Goal: Task Accomplishment & Management: Use online tool/utility

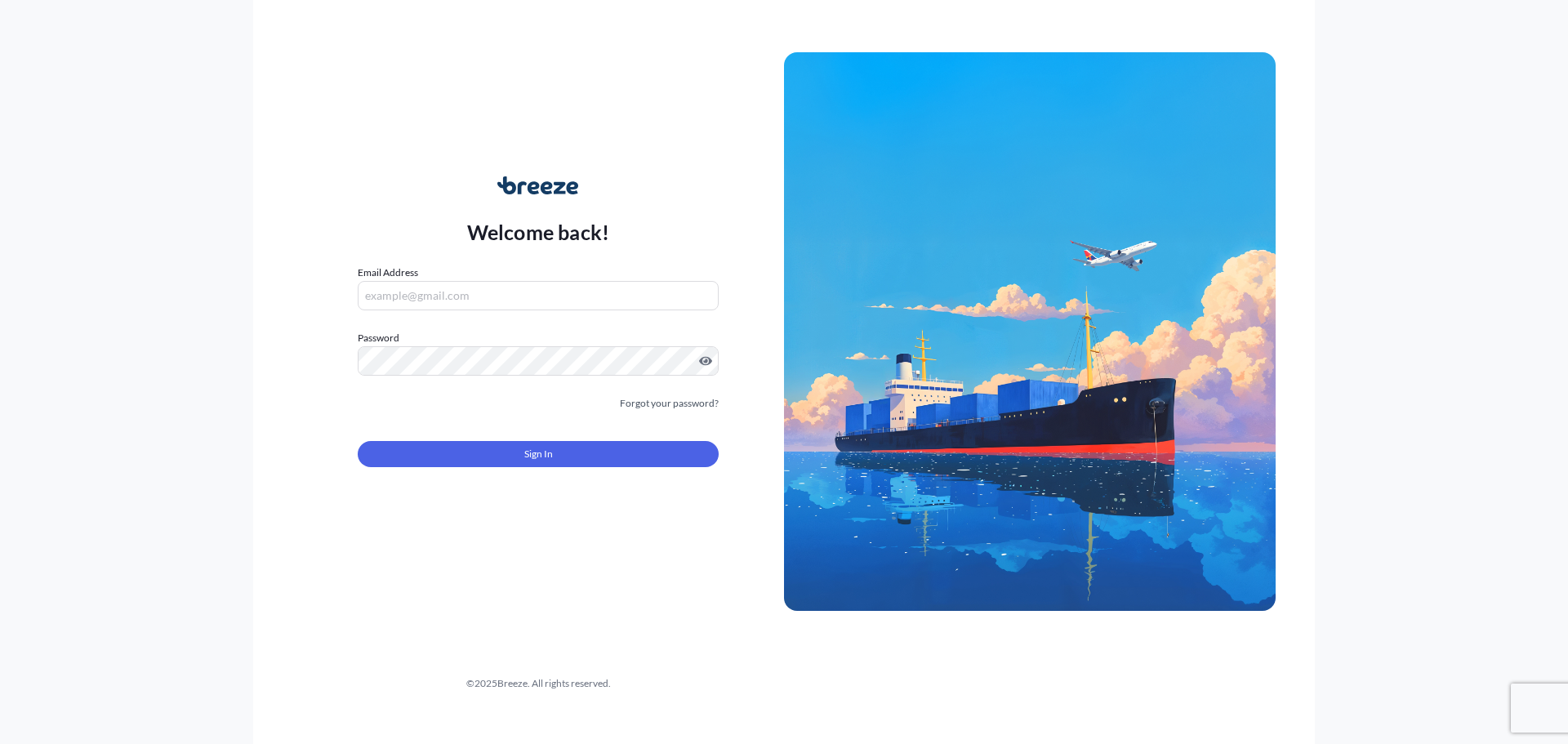
type input "[PERSON_NAME][EMAIL_ADDRESS][PERSON_NAME][DOMAIN_NAME]"
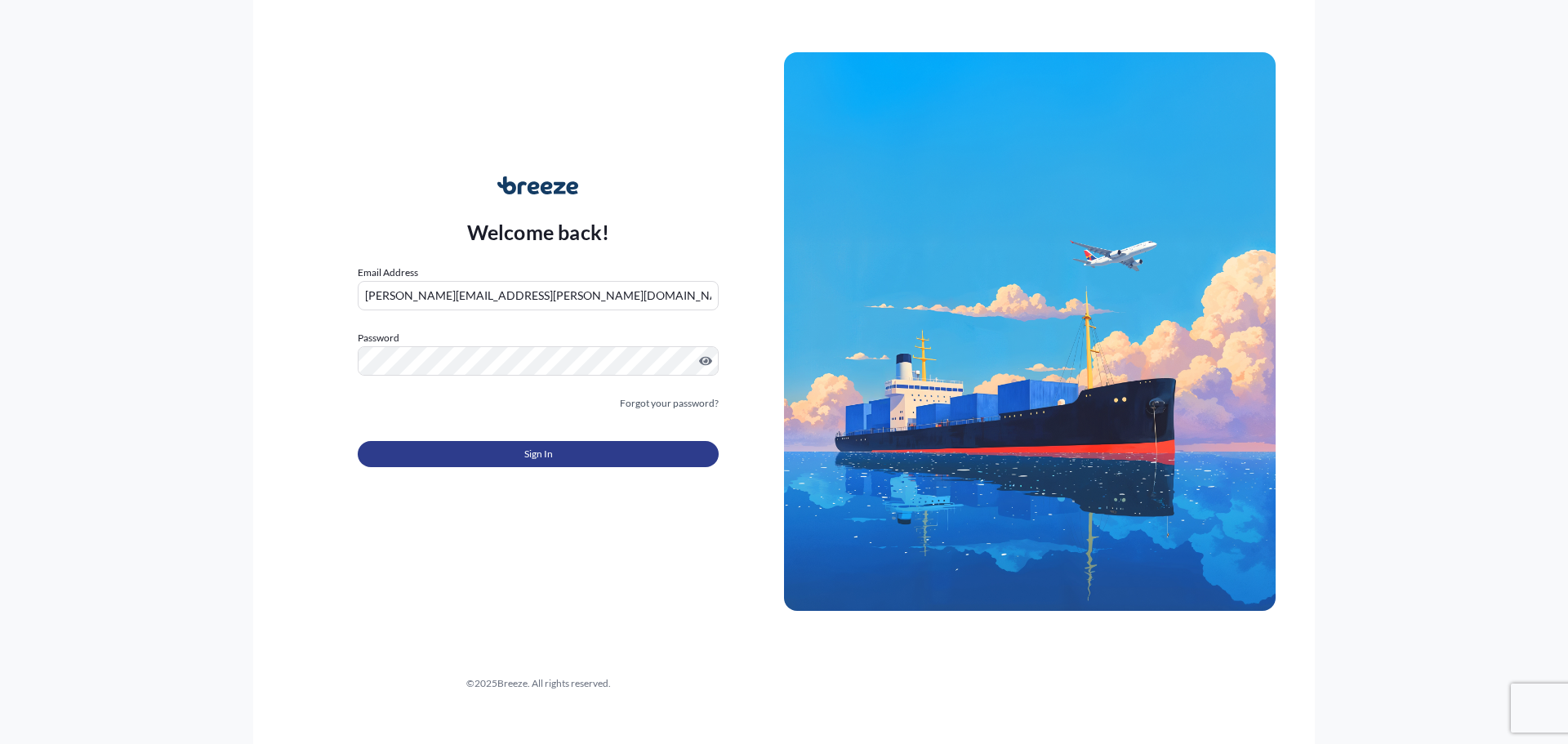
click at [535, 444] on button "Sign In" at bounding box center [538, 454] width 361 height 26
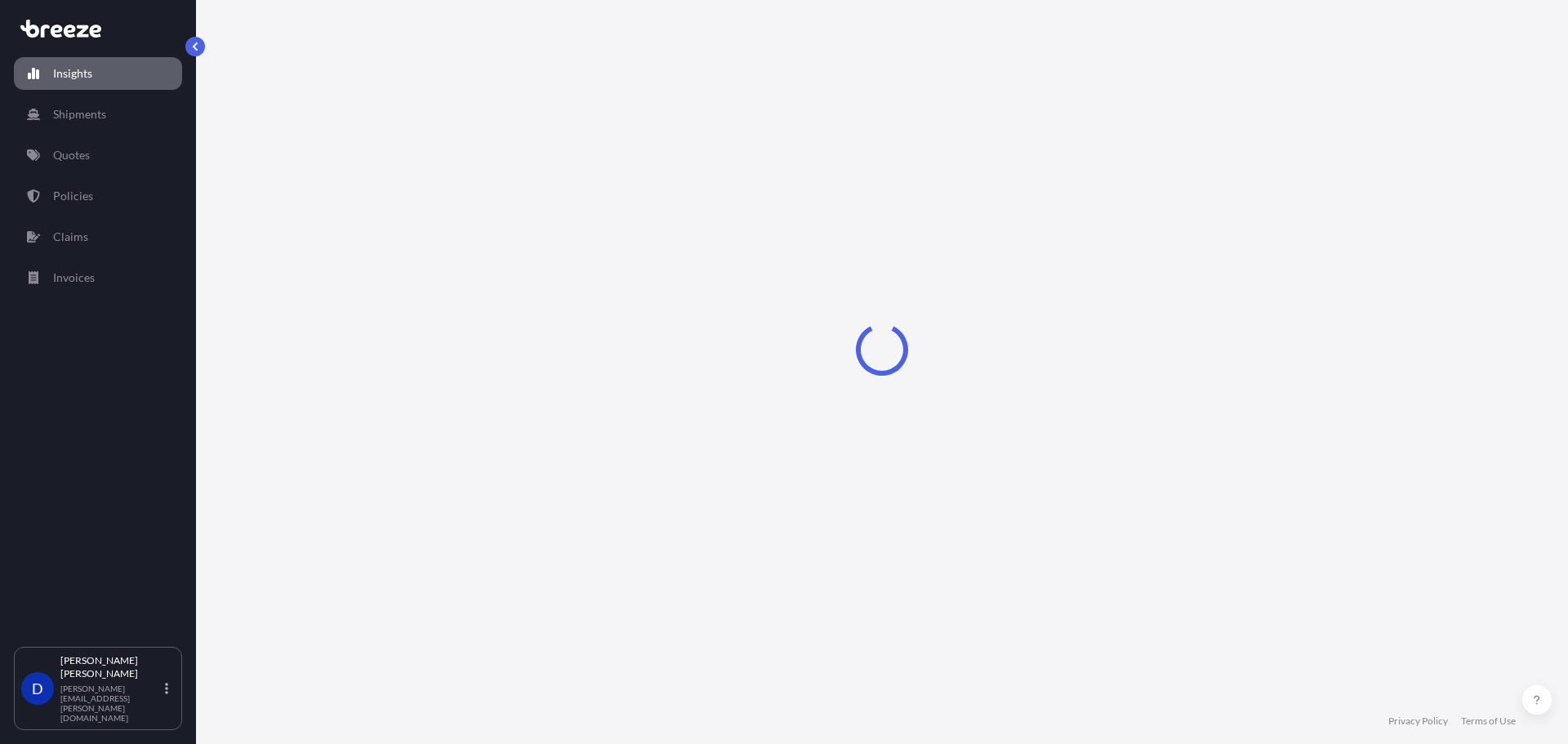
select select "2025"
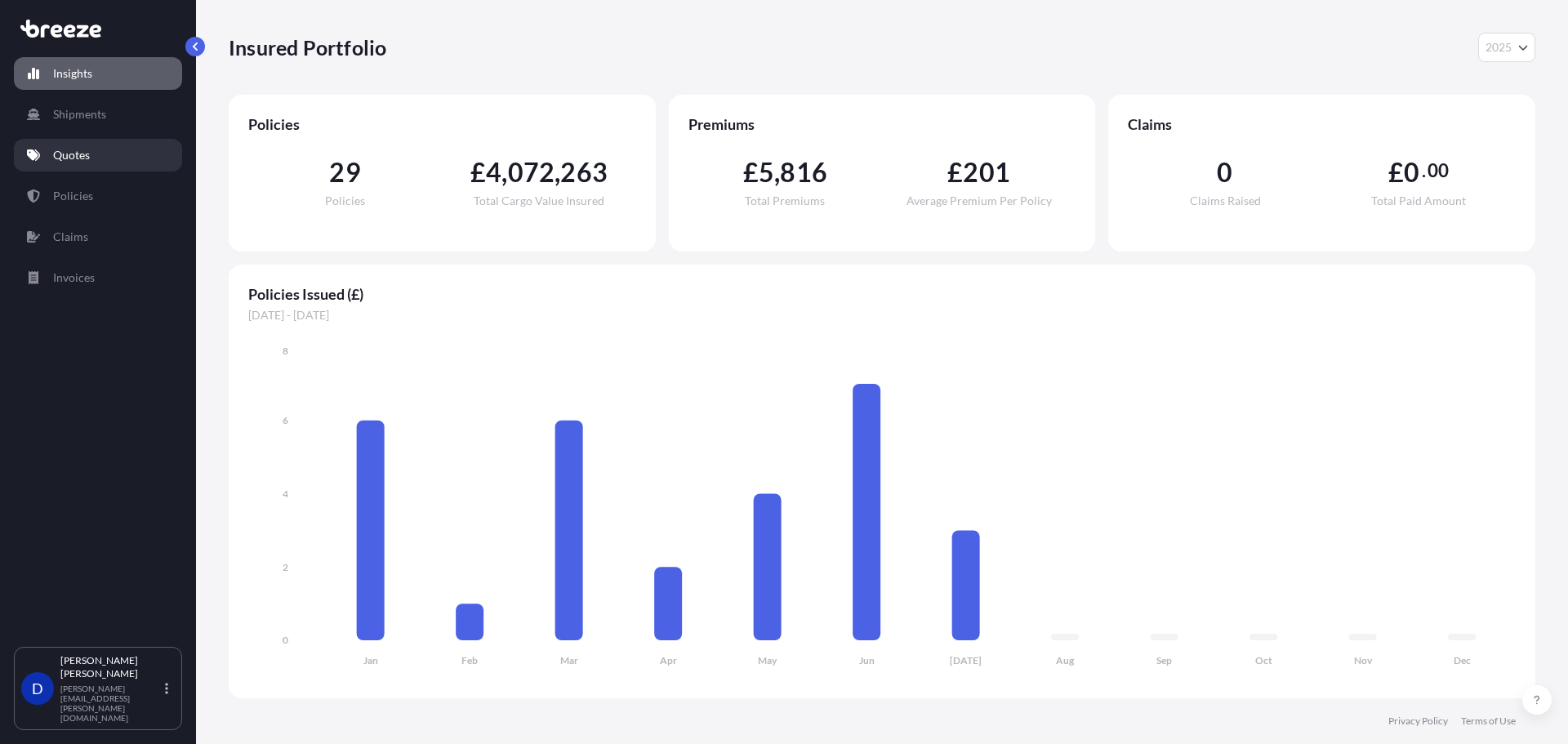
click at [127, 161] on link "Quotes" at bounding box center [98, 155] width 168 height 32
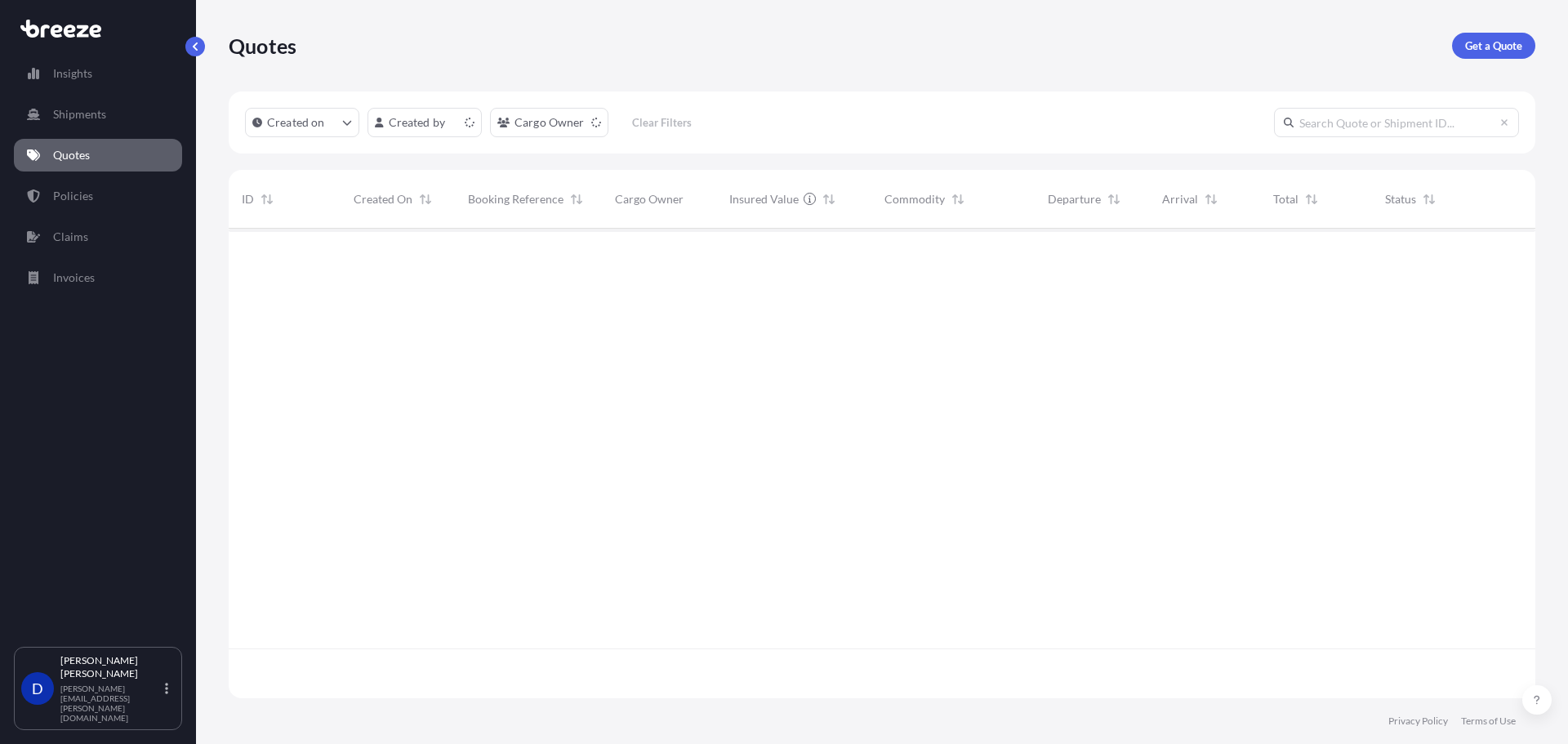
scroll to position [466, 1295]
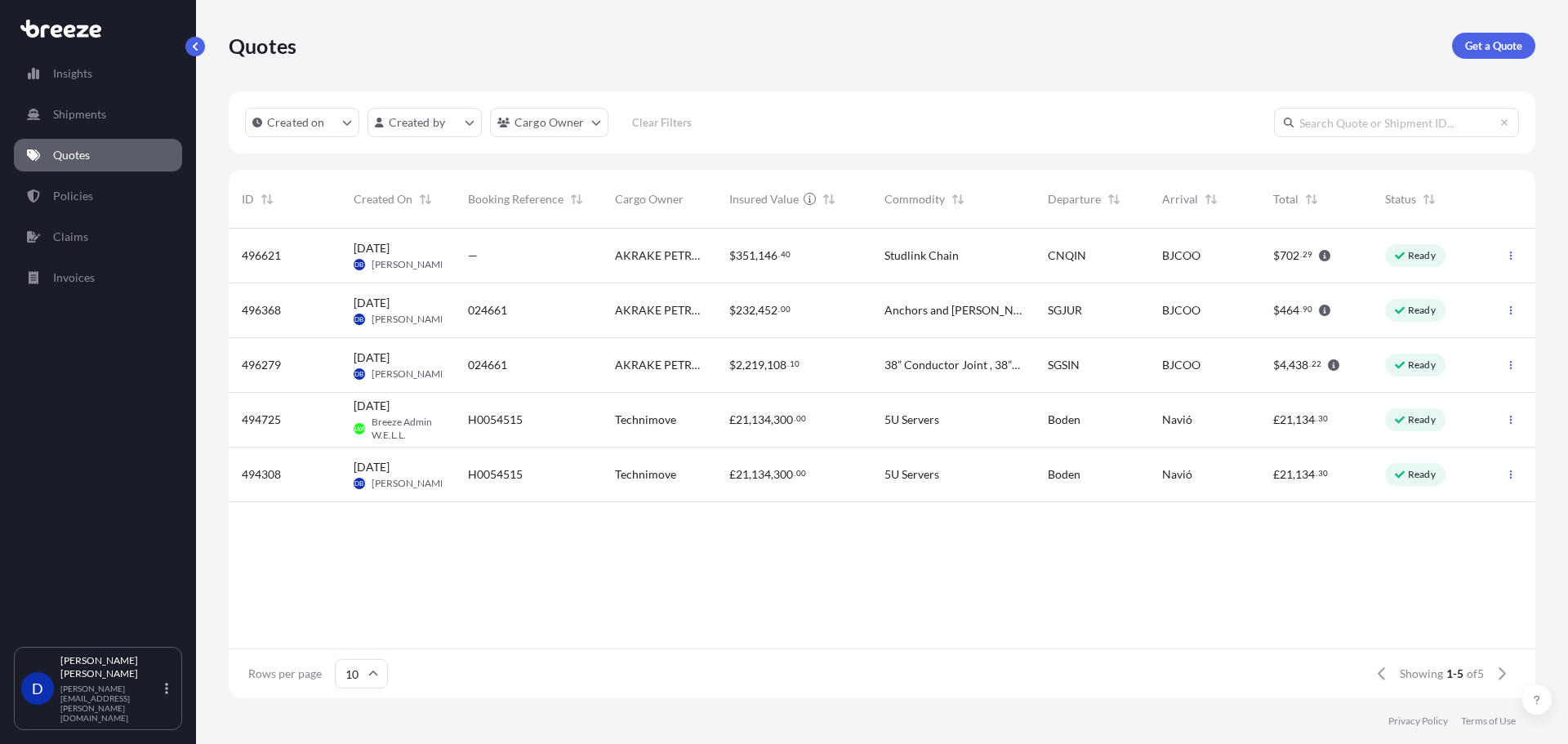
click at [819, 362] on div "$ 2 , 219 , 108 . 10" at bounding box center [794, 365] width 129 height 17
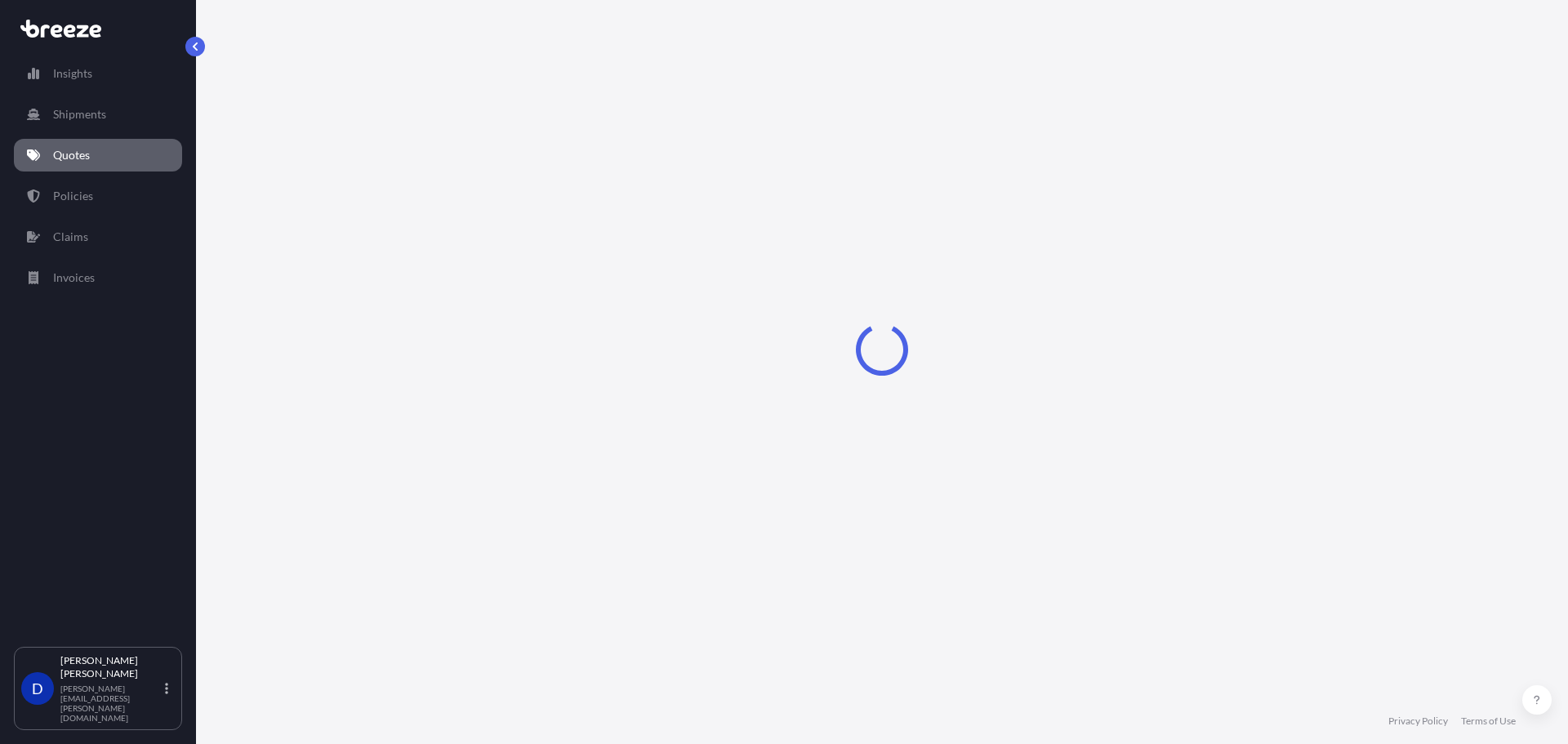
select select "Sea"
select select "1"
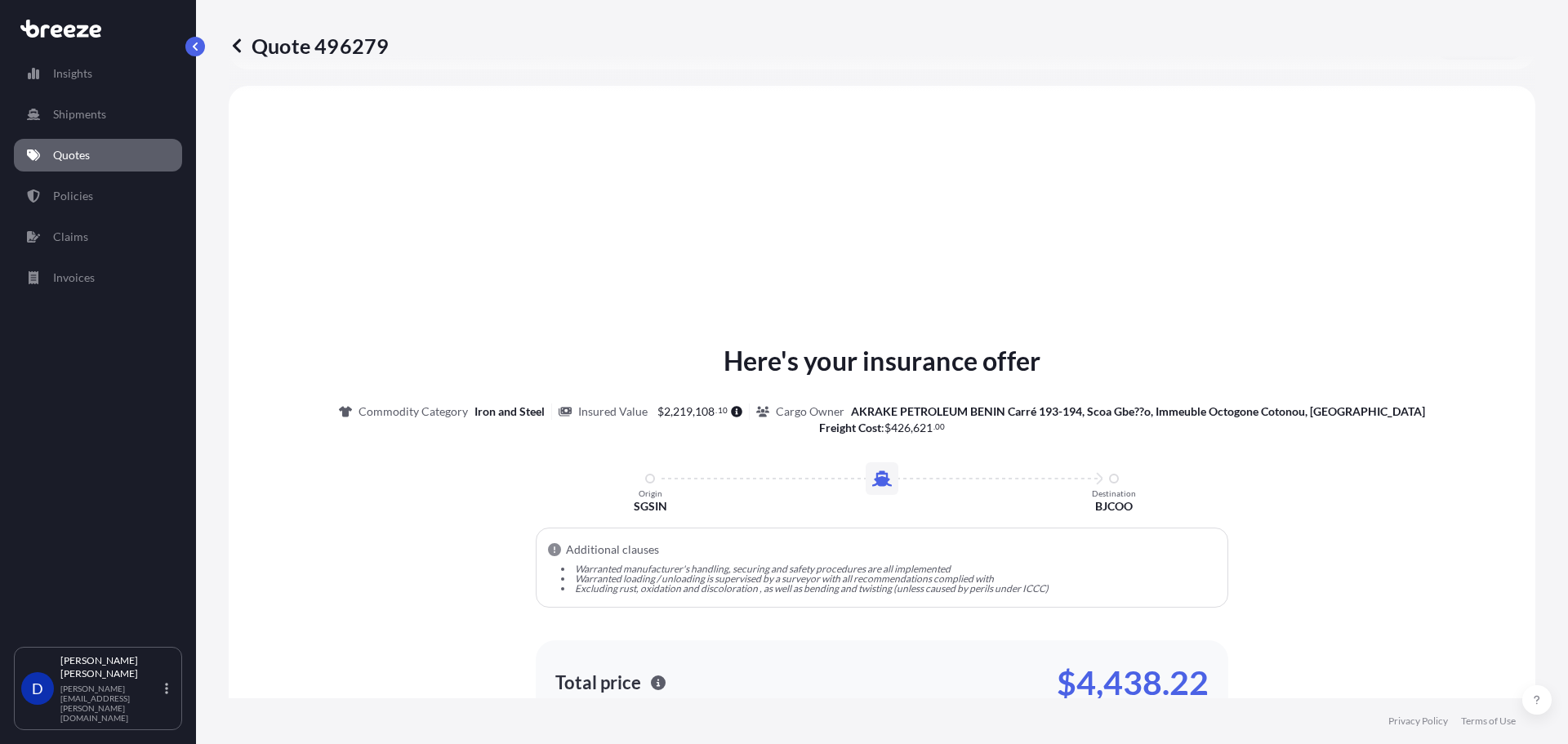
scroll to position [491, 0]
